Goal: Task Accomplishment & Management: Use online tool/utility

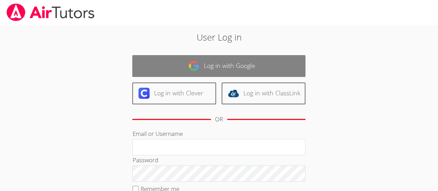
click at [199, 63] on img at bounding box center [194, 65] width 11 height 11
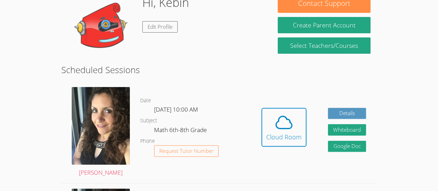
scroll to position [84, 0]
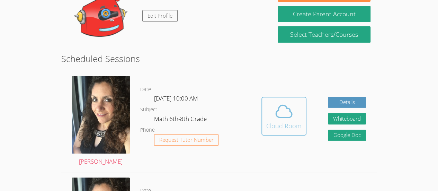
click at [282, 113] on icon at bounding box center [284, 111] width 19 height 19
click at [275, 105] on icon at bounding box center [284, 111] width 19 height 19
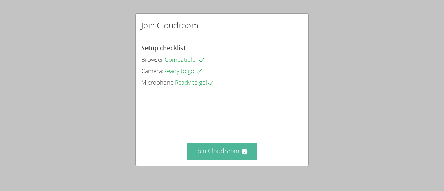
click at [219, 143] on button "Join Cloudroom" at bounding box center [221, 151] width 71 height 17
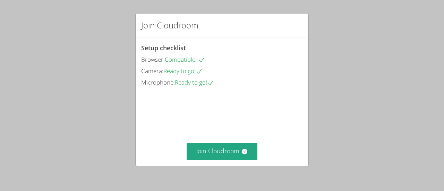
click at [221, 162] on div "Join Cloudroom" at bounding box center [222, 151] width 173 height 28
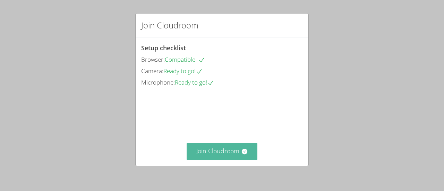
click at [220, 157] on button "Join Cloudroom" at bounding box center [221, 151] width 71 height 17
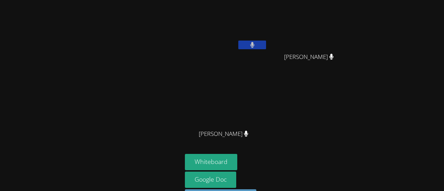
scroll to position [3, 0]
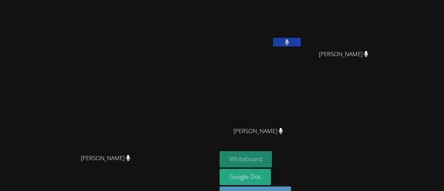
click at [272, 159] on button "Whiteboard" at bounding box center [245, 159] width 52 height 16
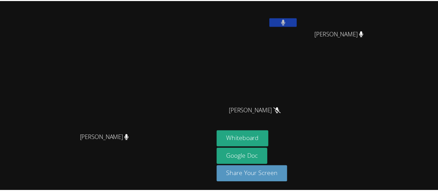
scroll to position [23, 0]
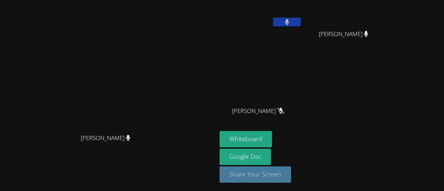
click at [291, 174] on button "Share Your Screen" at bounding box center [254, 174] width 71 height 16
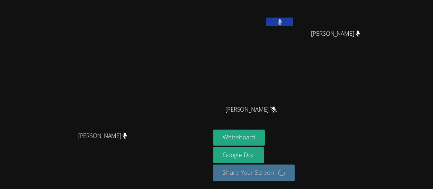
scroll to position [24, 0]
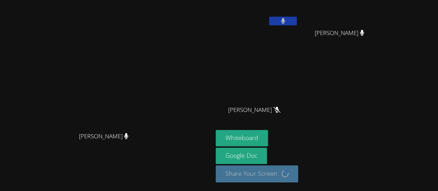
click at [129, 139] on icon at bounding box center [126, 136] width 4 height 6
click at [281, 111] on icon at bounding box center [276, 110] width 7 height 6
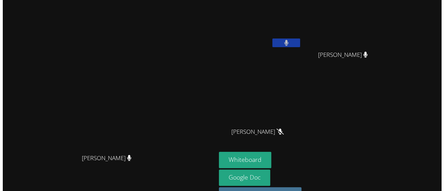
scroll to position [0, 0]
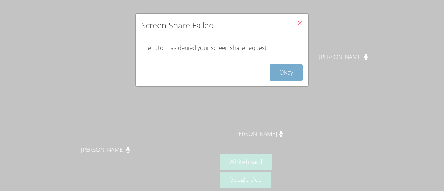
click at [290, 68] on button "Okay" at bounding box center [285, 72] width 33 height 16
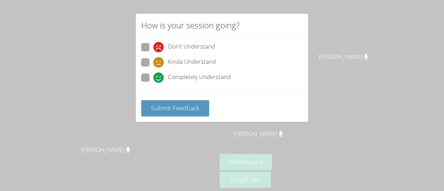
click at [166, 77] on div "Completely Understand" at bounding box center [191, 77] width 77 height 10
click at [159, 77] on input "Completely Understand" at bounding box center [156, 76] width 6 height 6
radio input "true"
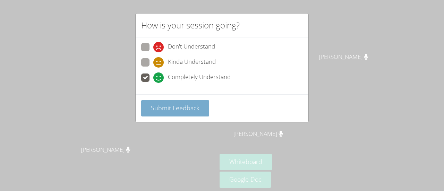
click at [169, 107] on span "Submit Feedback" at bounding box center [175, 108] width 49 height 8
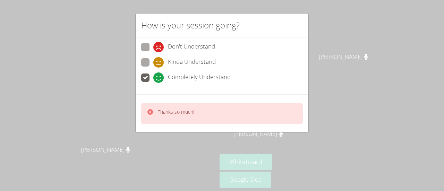
click at [175, 115] on div "Thanks so much!" at bounding box center [176, 113] width 36 height 10
click at [183, 114] on p "Thanks so much!" at bounding box center [176, 111] width 36 height 7
click at [155, 45] on icon at bounding box center [158, 47] width 10 height 10
click at [155, 45] on input "Don't Understand" at bounding box center [156, 46] width 6 height 6
radio input "true"
